Goal: Information Seeking & Learning: Learn about a topic

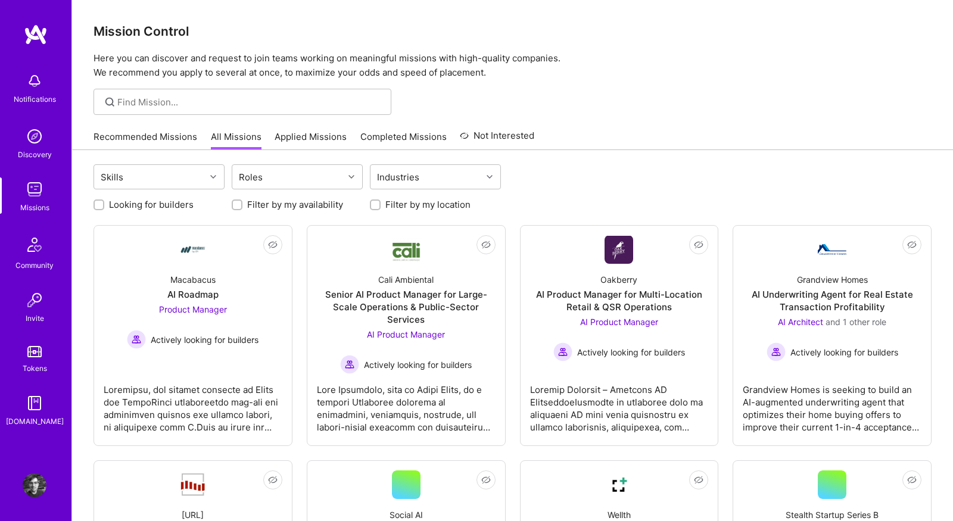
scroll to position [166, 0]
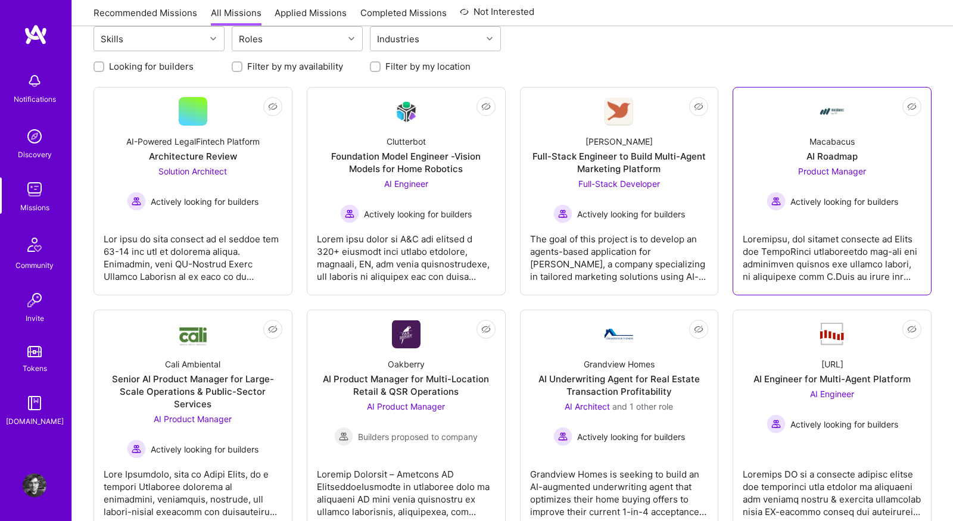
scroll to position [137, 0]
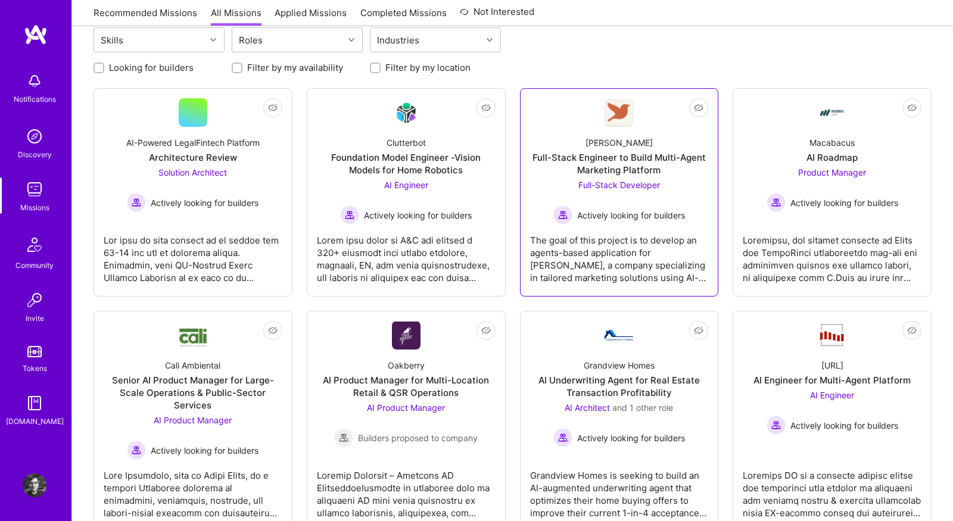
click at [637, 240] on div "The goal of this project is to develop an agents-based application for Robynn A…" at bounding box center [619, 255] width 179 height 60
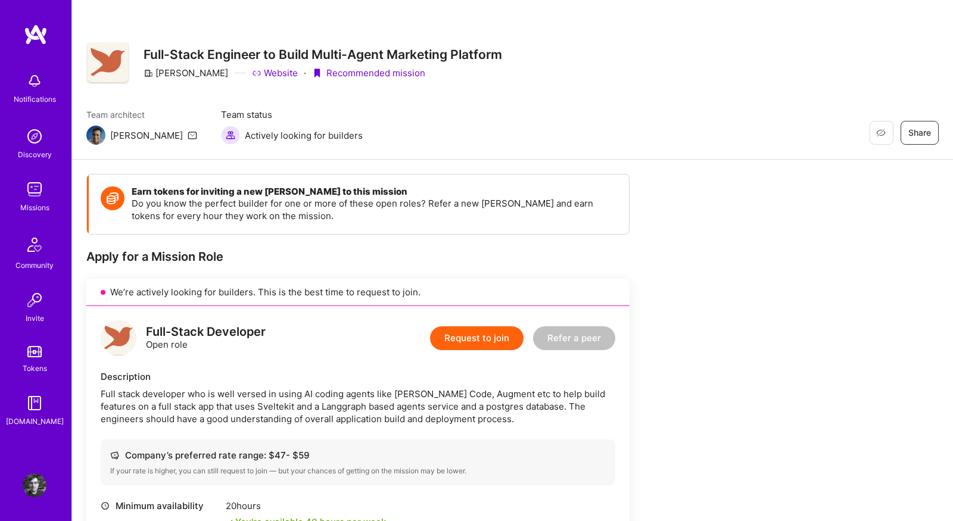
click at [34, 187] on img at bounding box center [35, 189] width 24 height 24
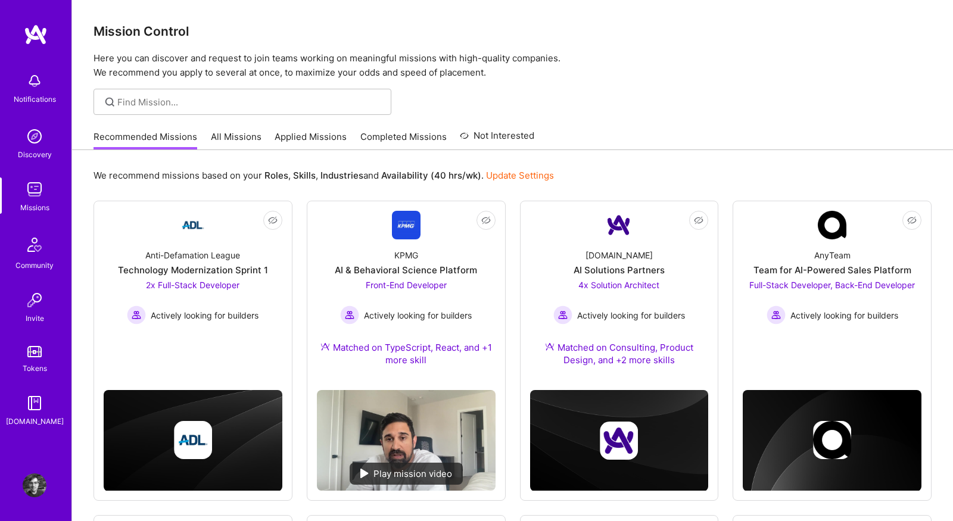
click at [236, 132] on link "All Missions" at bounding box center [236, 140] width 51 height 20
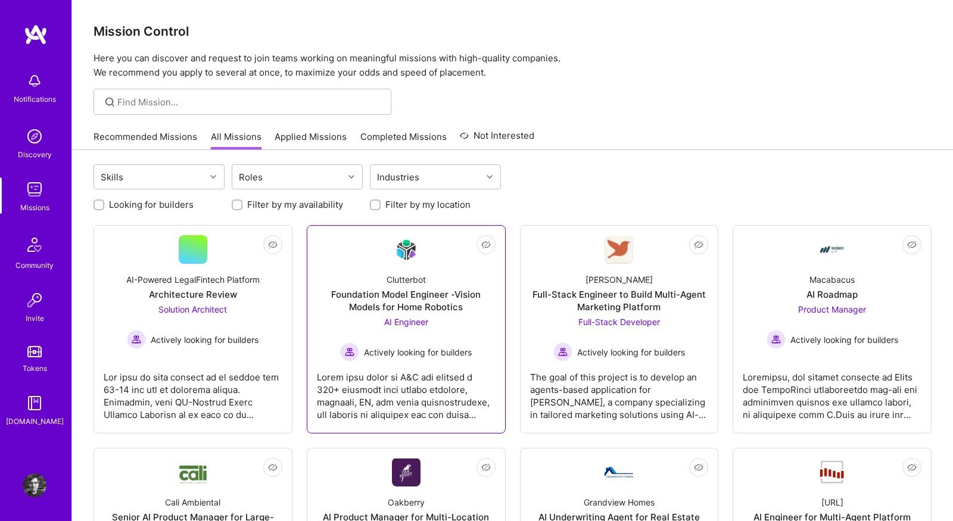
click at [425, 396] on div at bounding box center [406, 391] width 179 height 60
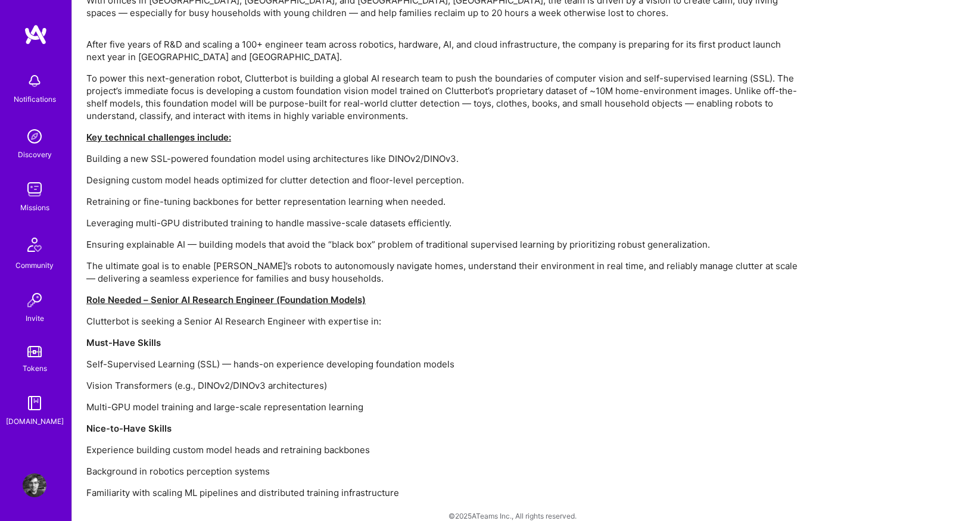
scroll to position [775, 0]
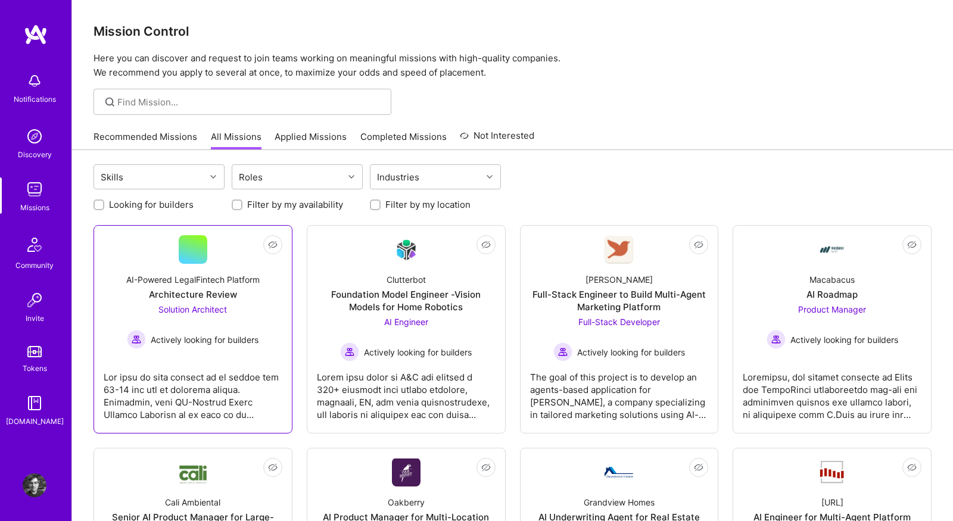
click at [225, 407] on div at bounding box center [193, 391] width 179 height 60
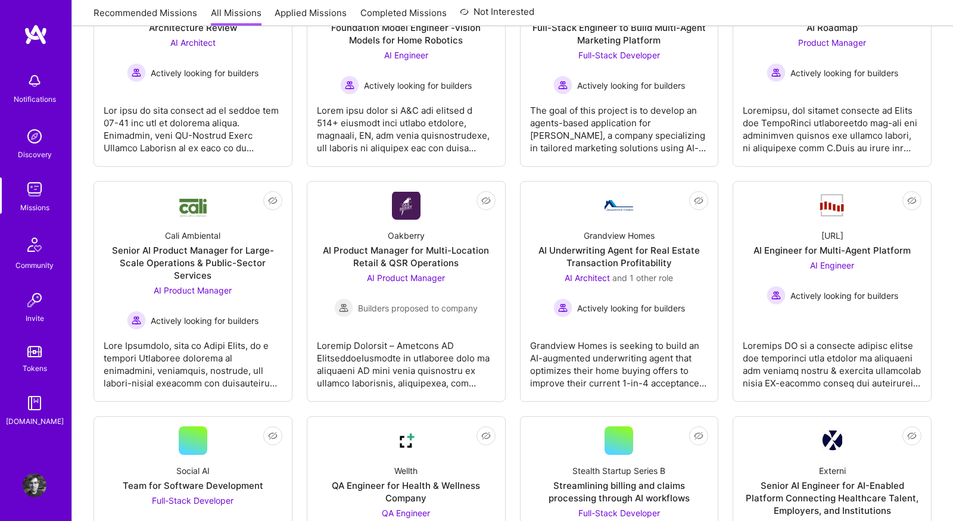
scroll to position [319, 0]
